Goal: Obtain resource: Download file/media

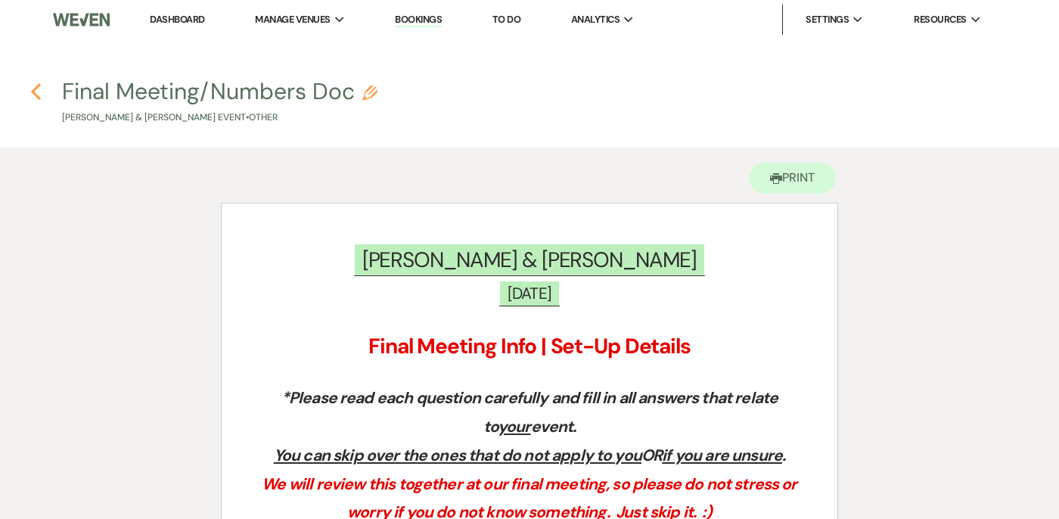
click at [32, 90] on use "button" at bounding box center [36, 91] width 10 height 17
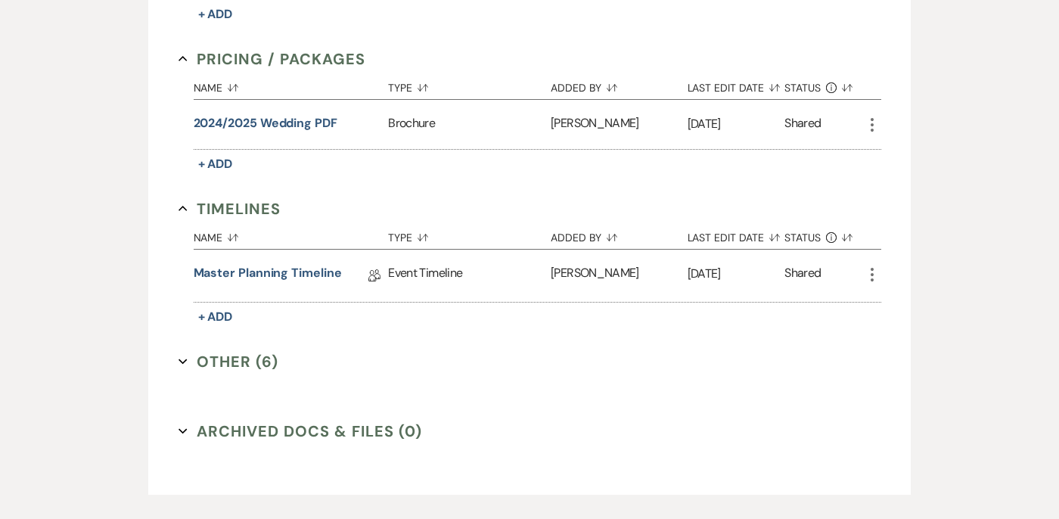
scroll to position [1517, 0]
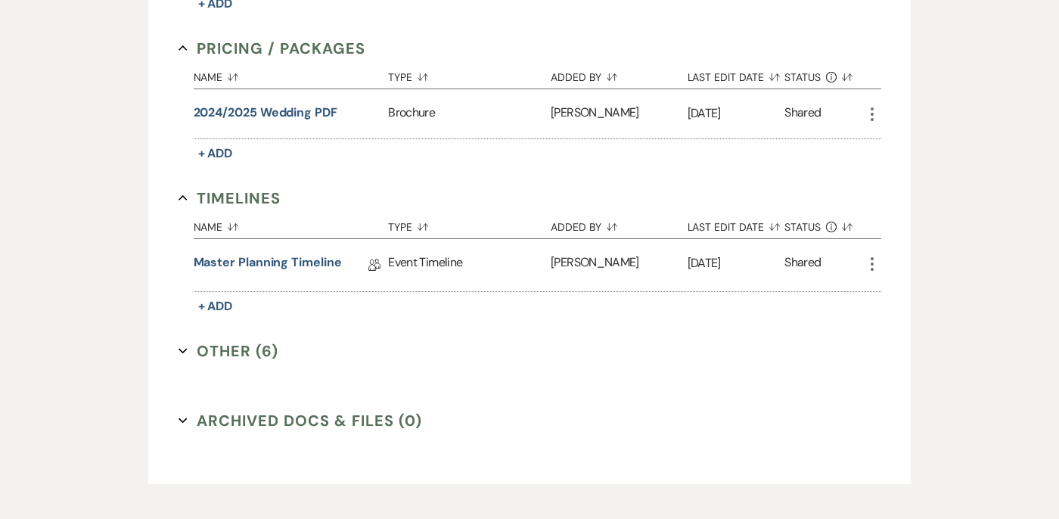
click at [179, 359] on button "Other (6) Expand" at bounding box center [229, 351] width 101 height 23
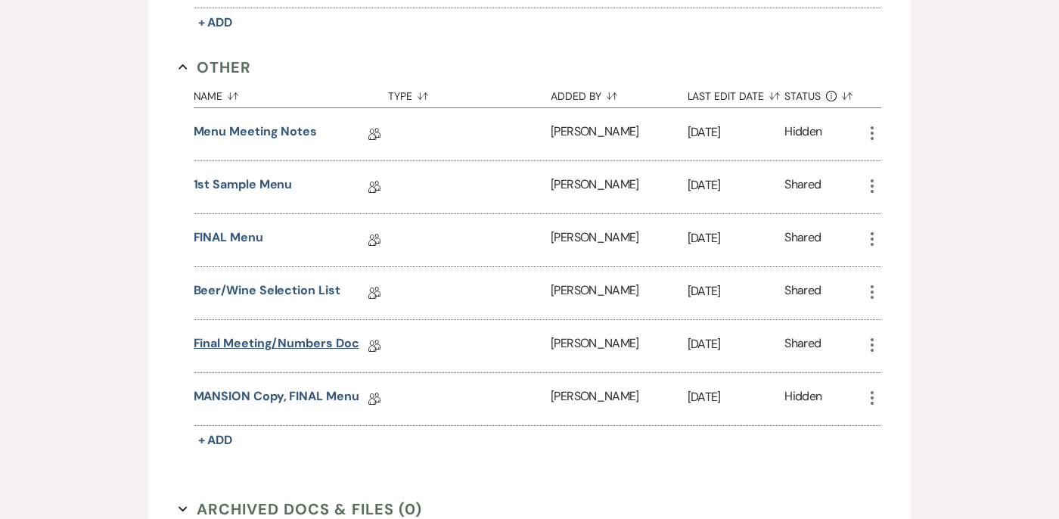
scroll to position [1803, 0]
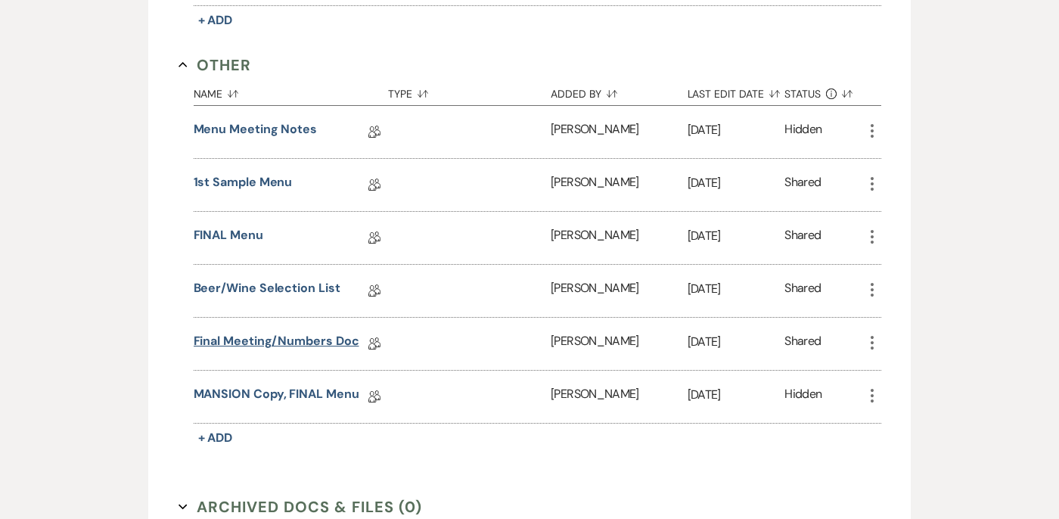
click at [259, 337] on link "Final Meeting/Numbers Doc" at bounding box center [277, 343] width 166 height 23
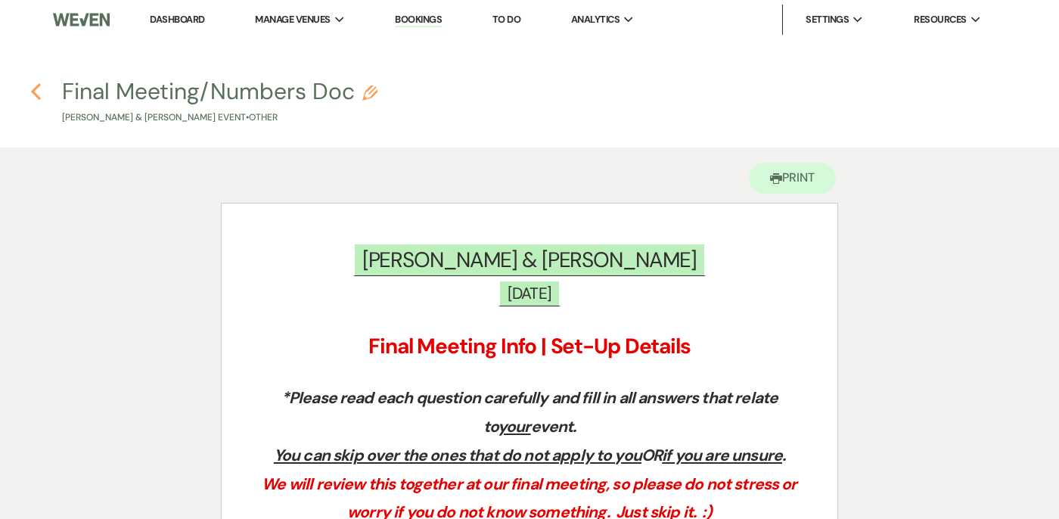
click at [39, 88] on icon "Previous" at bounding box center [35, 91] width 11 height 18
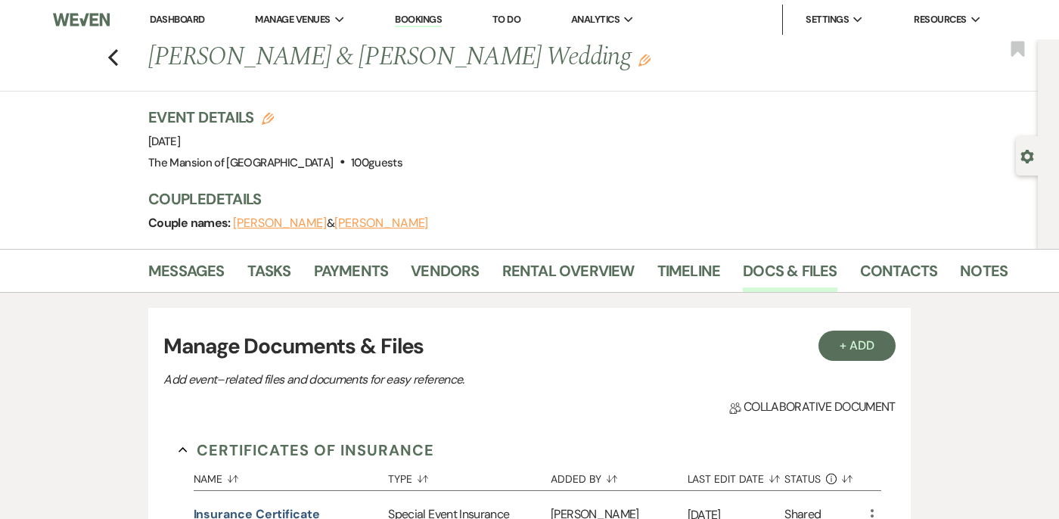
scroll to position [1594, 0]
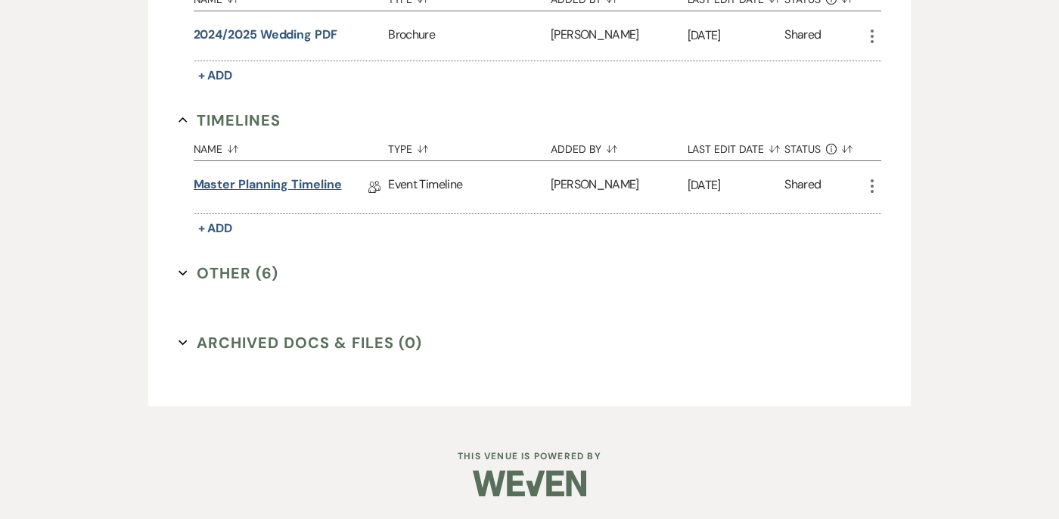
click at [210, 190] on link "Master Planning Timeline" at bounding box center [268, 187] width 148 height 23
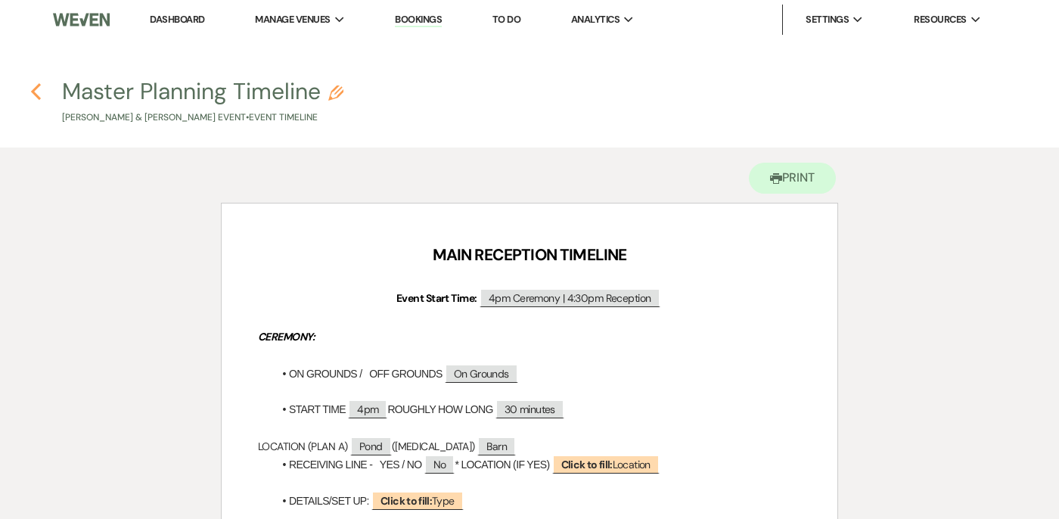
click at [36, 92] on icon "Previous" at bounding box center [35, 91] width 11 height 18
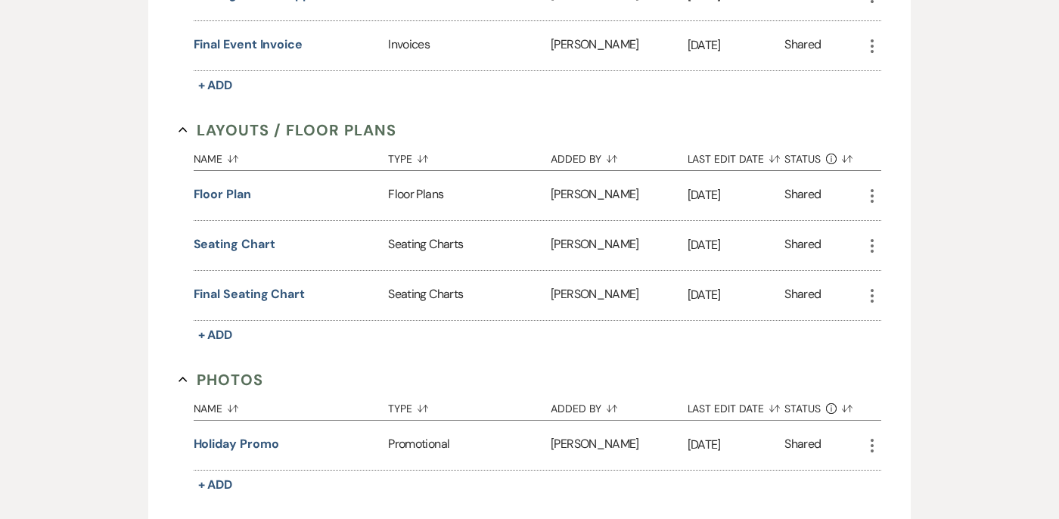
scroll to position [824, 0]
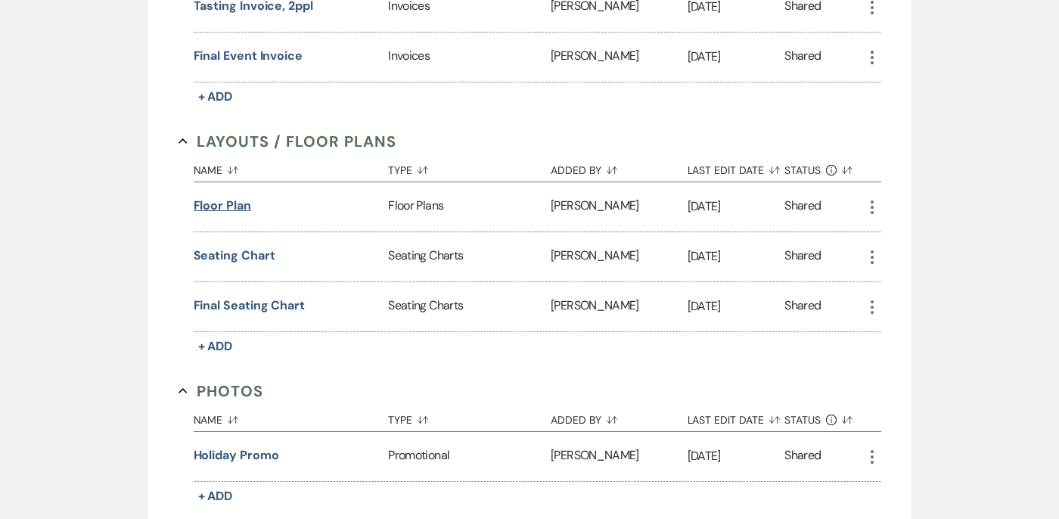
click at [231, 204] on button "Floor Plan" at bounding box center [223, 206] width 58 height 18
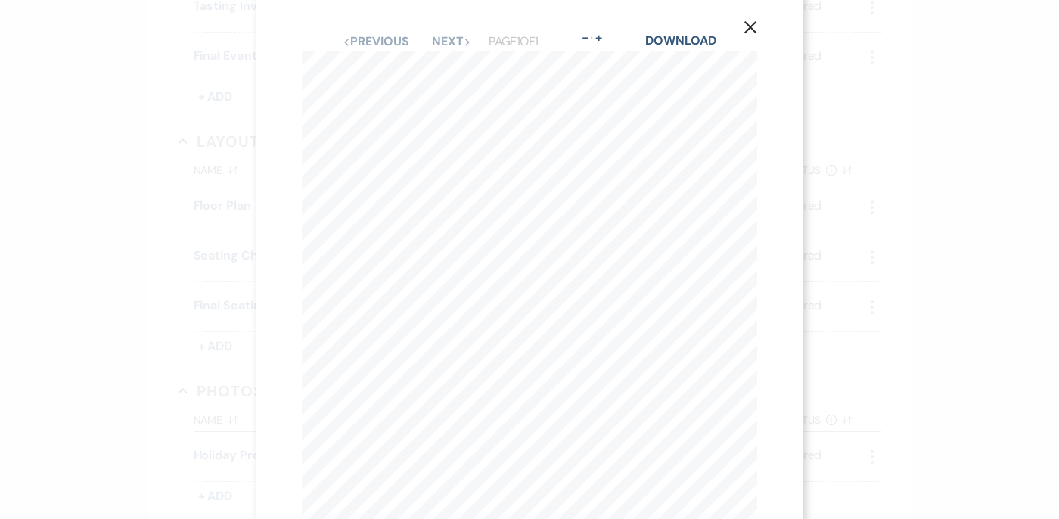
scroll to position [0, 0]
click at [327, 11] on div "X Previous Previous Next Next Page 1 of 1 - Zoom + Download Head Table 1 2 3 4 …" at bounding box center [530, 350] width 546 height 701
click at [126, 218] on div "X Previous Previous Next Next Page 1 of 1 - Zoom + Download Head Table 1 2 3 4 …" at bounding box center [529, 259] width 1059 height 519
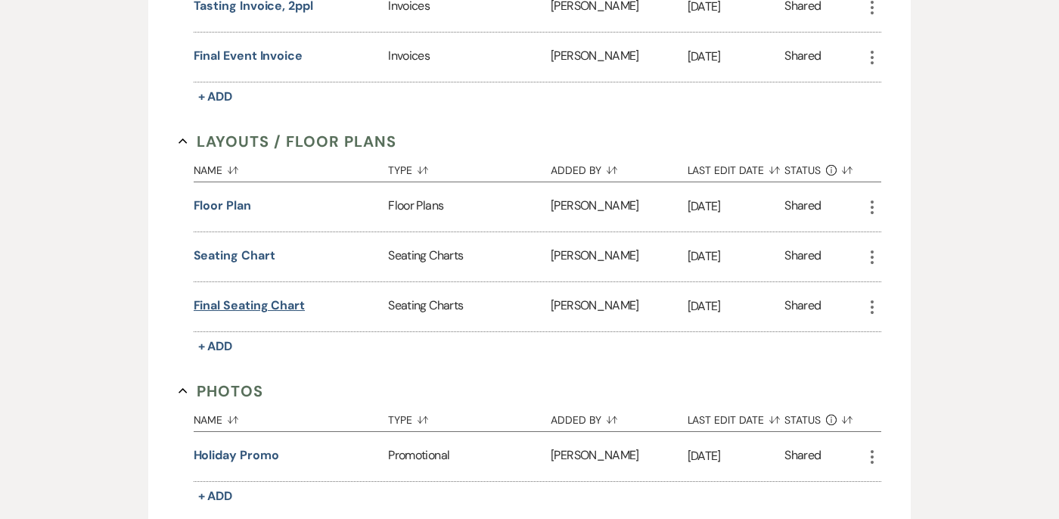
click at [225, 300] on button "Final Seating Chart" at bounding box center [249, 306] width 111 height 18
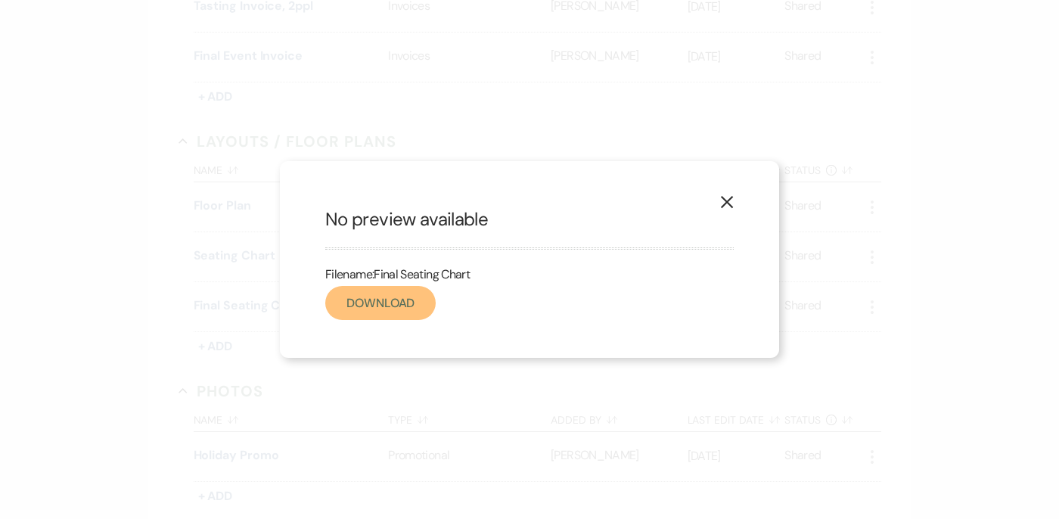
click at [429, 300] on link "Download" at bounding box center [380, 303] width 110 height 34
